Goal: Transaction & Acquisition: Purchase product/service

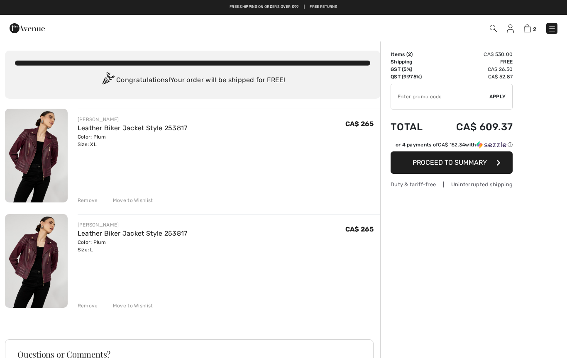
click at [449, 158] on button "Proceed to Summary" at bounding box center [451, 162] width 122 height 22
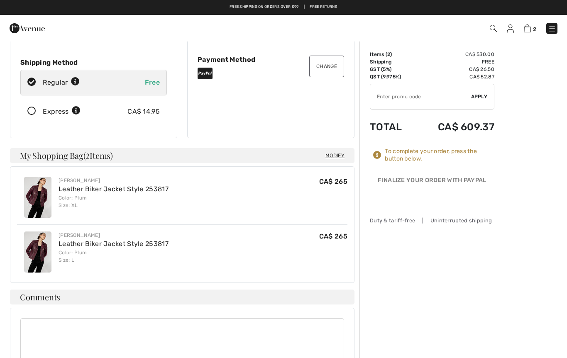
scroll to position [112, 0]
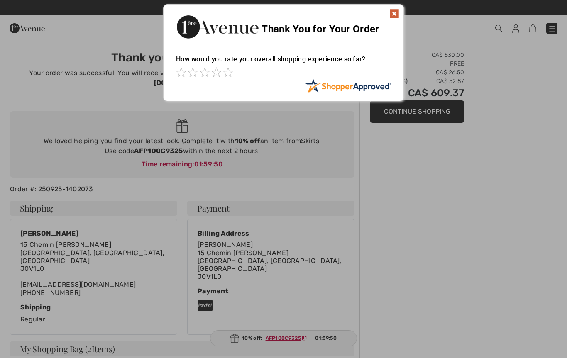
click at [394, 15] on img at bounding box center [394, 14] width 10 height 10
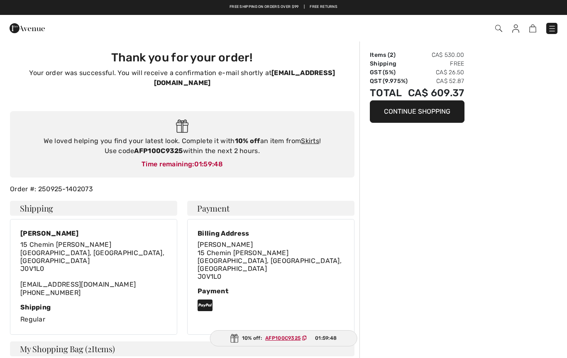
click at [515, 29] on img at bounding box center [515, 28] width 7 height 8
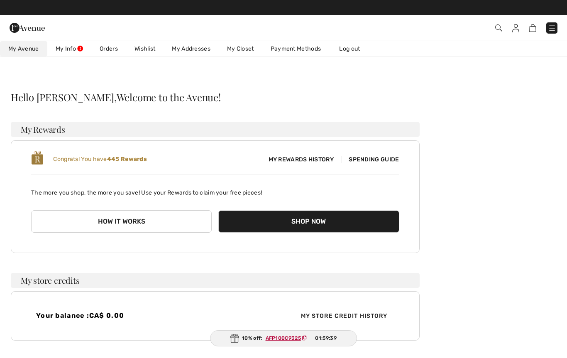
click at [383, 160] on span "Spending Guide" at bounding box center [370, 159] width 57 height 7
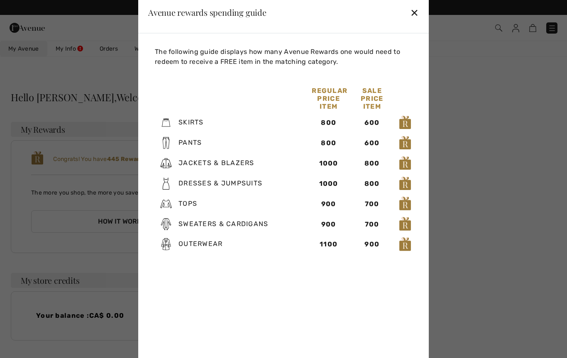
click at [417, 10] on div "✕" at bounding box center [414, 12] width 9 height 17
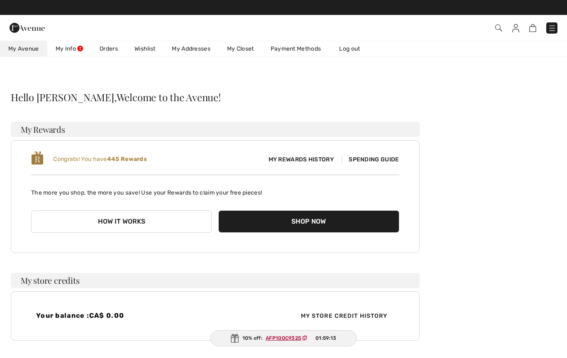
click at [378, 157] on span "Spending Guide" at bounding box center [370, 159] width 57 height 7
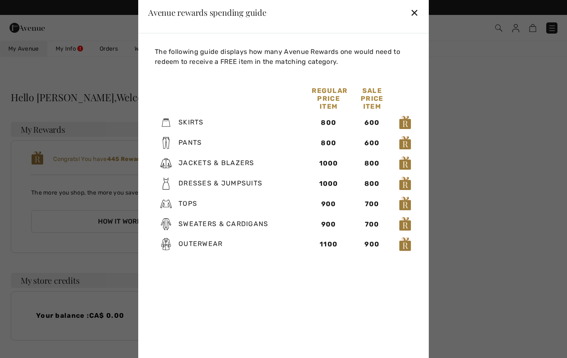
click at [411, 14] on div "✕" at bounding box center [414, 12] width 9 height 17
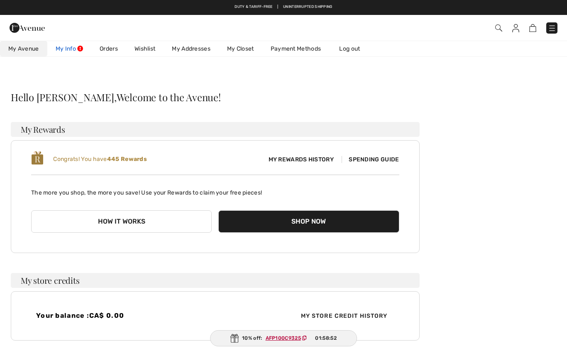
click at [71, 53] on link "My Info" at bounding box center [69, 48] width 44 height 15
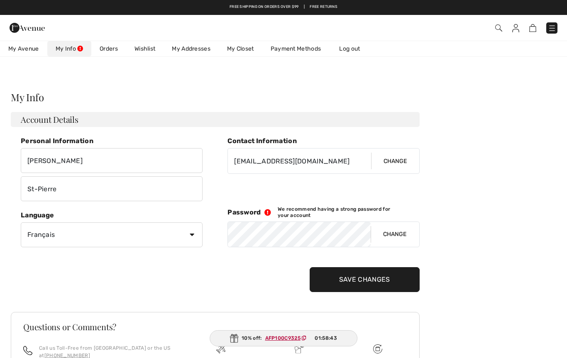
click at [301, 50] on link "Payment Methods" at bounding box center [295, 48] width 67 height 15
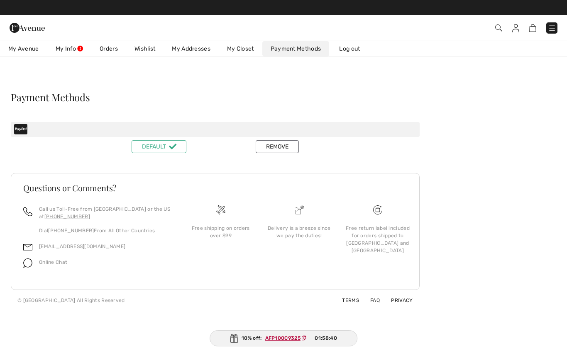
click at [244, 50] on link "My Closet" at bounding box center [241, 48] width 44 height 15
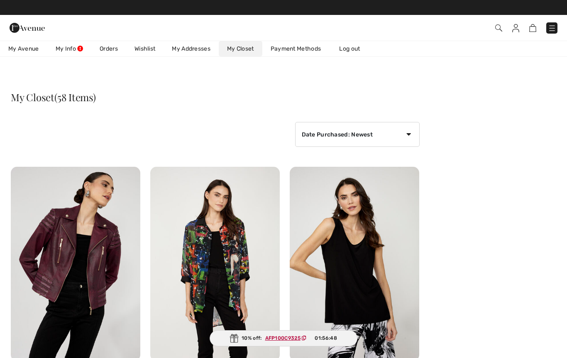
click at [110, 47] on link "Orders" at bounding box center [108, 48] width 35 height 15
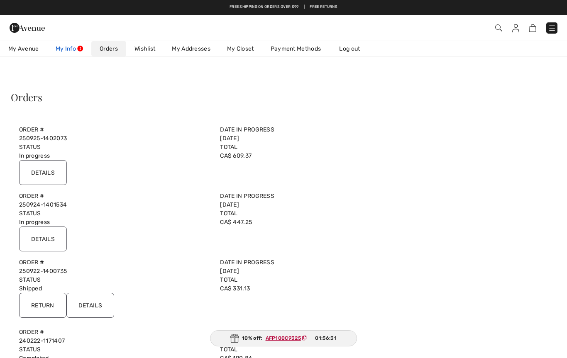
click at [68, 46] on link "My Info" at bounding box center [69, 48] width 44 height 15
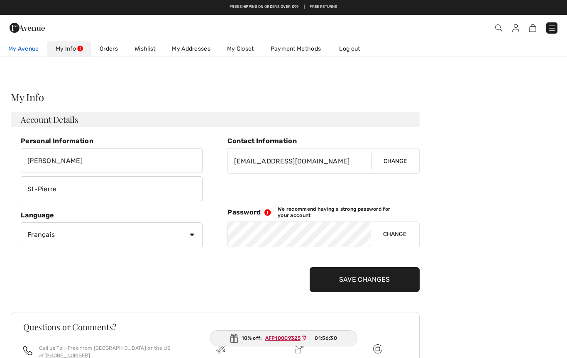
click at [21, 54] on link "My Avenue 445 Reward points" at bounding box center [23, 48] width 47 height 15
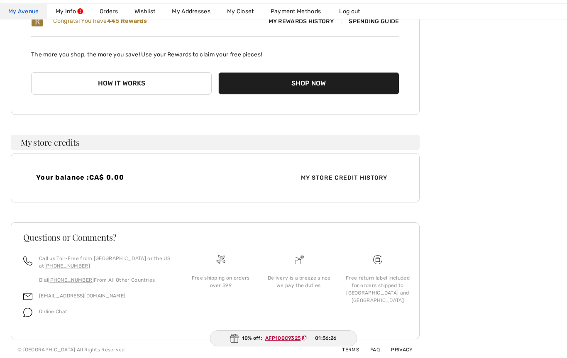
scroll to position [140, 0]
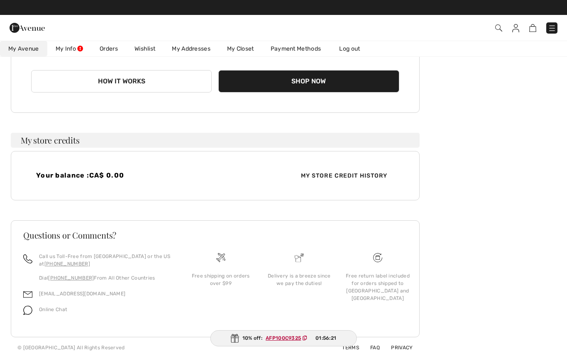
click at [354, 177] on span "My Store Credit History" at bounding box center [344, 175] width 100 height 9
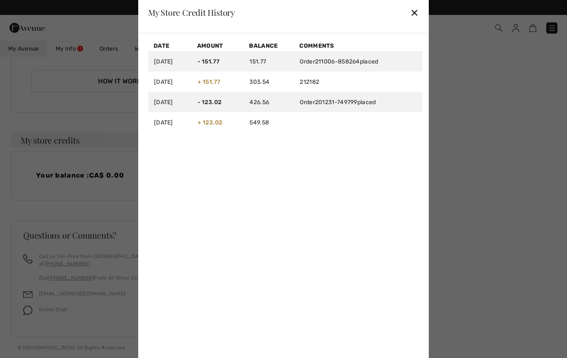
click at [413, 13] on div "✕" at bounding box center [414, 12] width 9 height 17
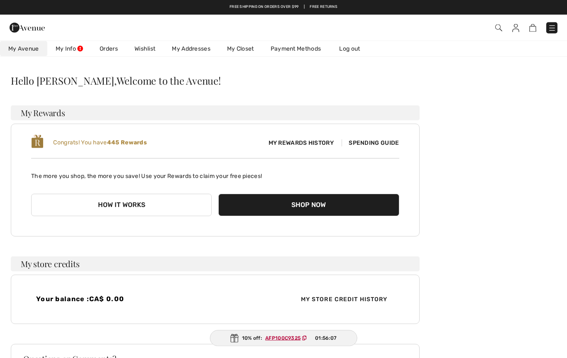
scroll to position [0, 0]
